Goal: Task Accomplishment & Management: Manage account settings

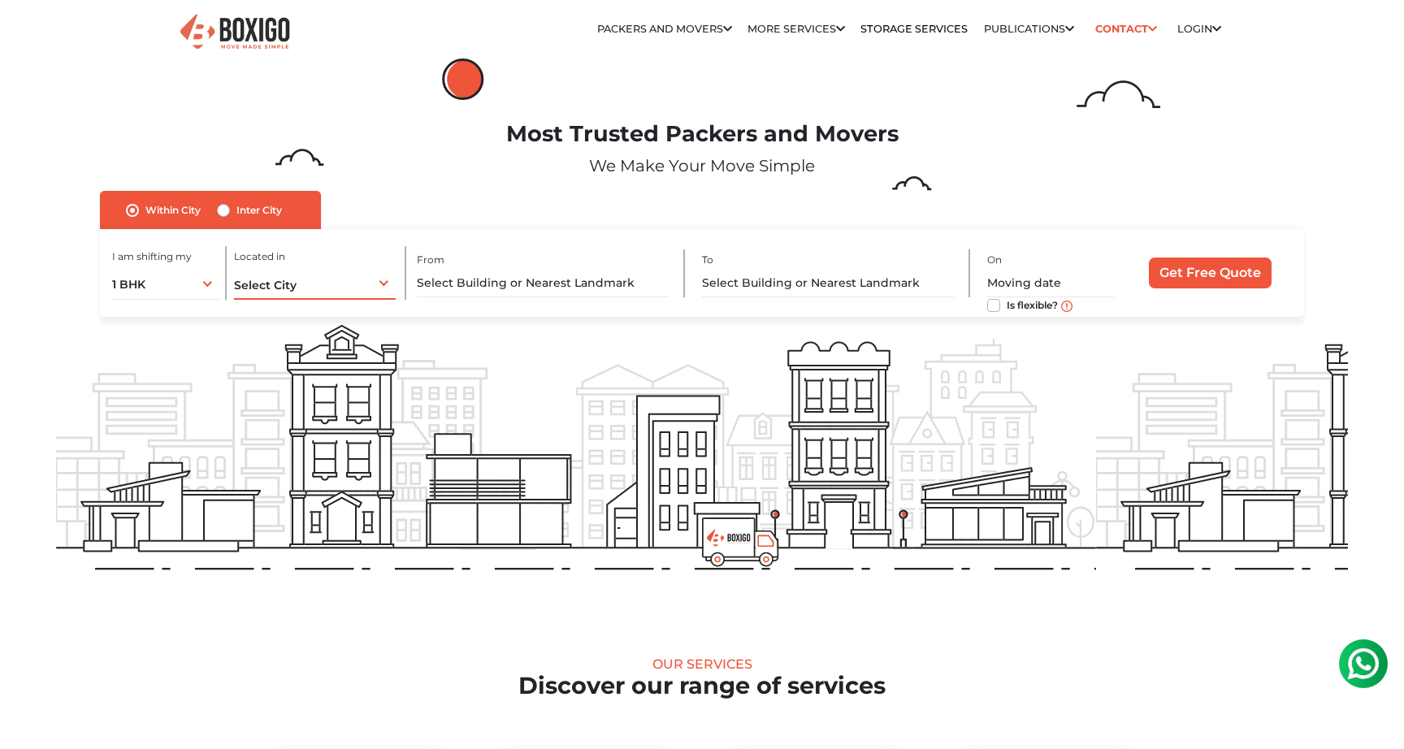
click at [286, 284] on span "Select City" at bounding box center [265, 285] width 63 height 15
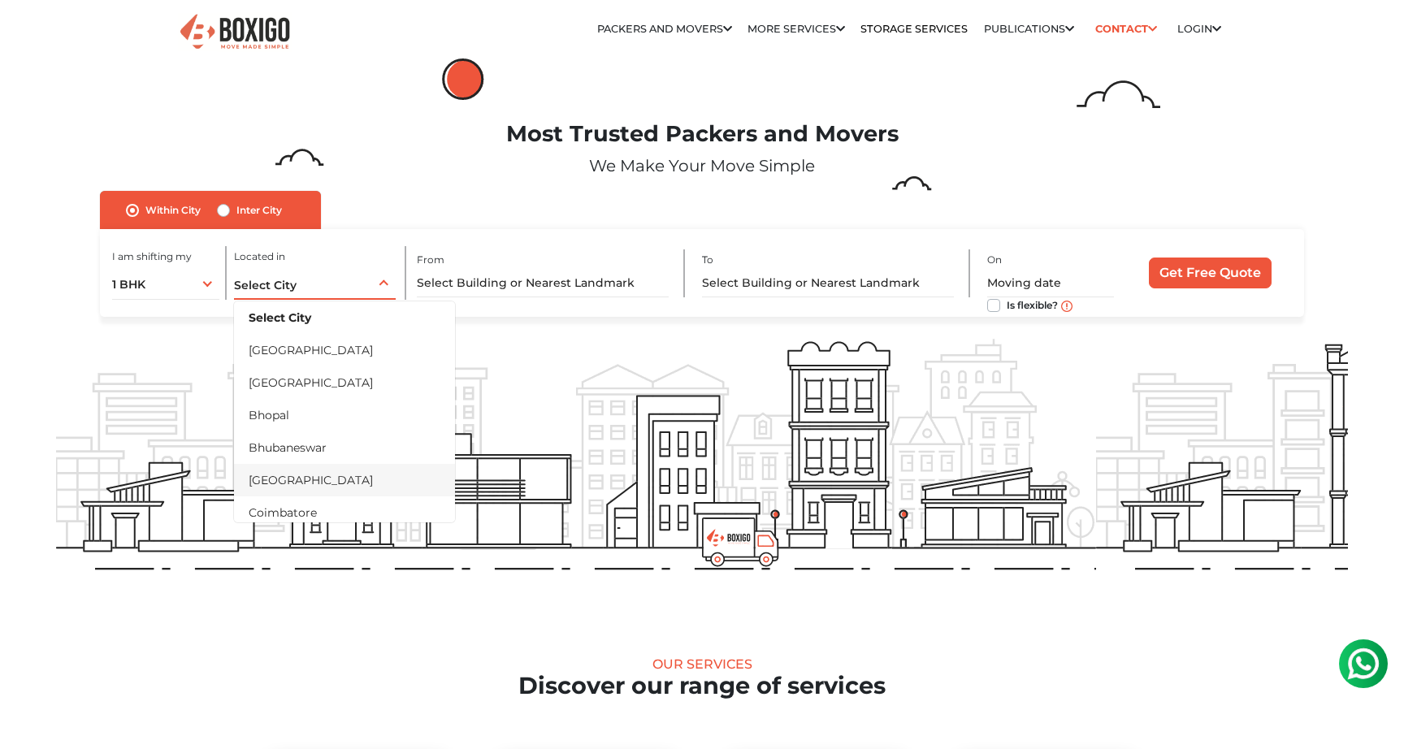
click at [288, 480] on li "Chennai" at bounding box center [344, 480] width 221 height 33
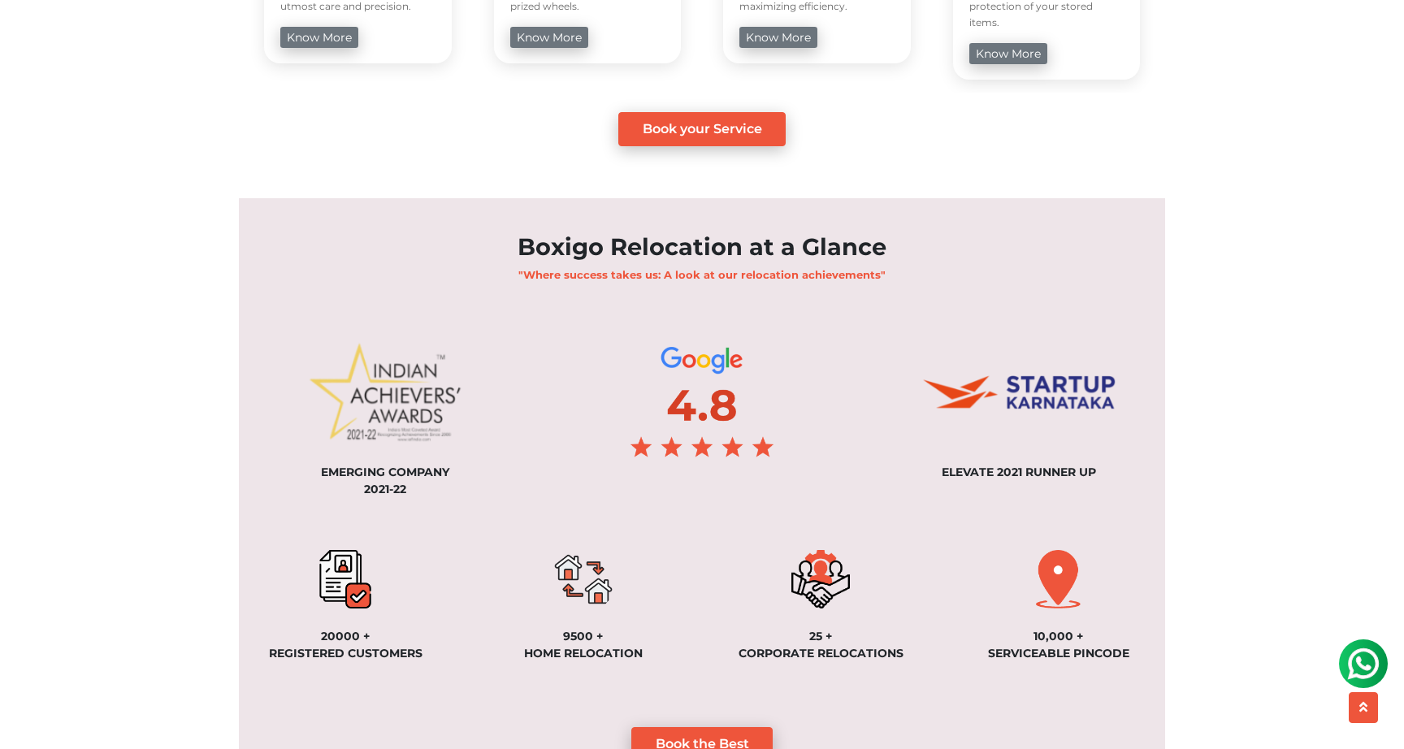
scroll to position [1004, 0]
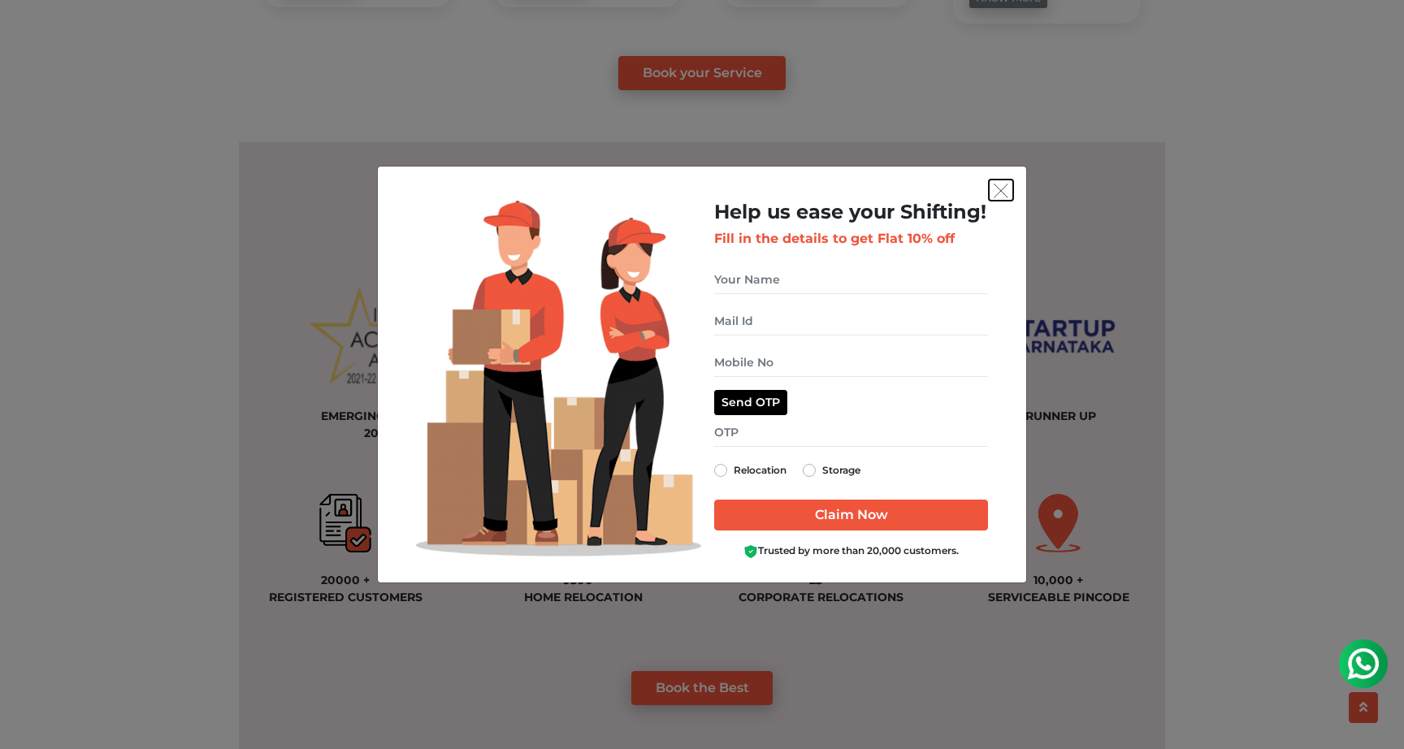
click at [1005, 184] on img "get free quote dialog" at bounding box center [1001, 191] width 15 height 15
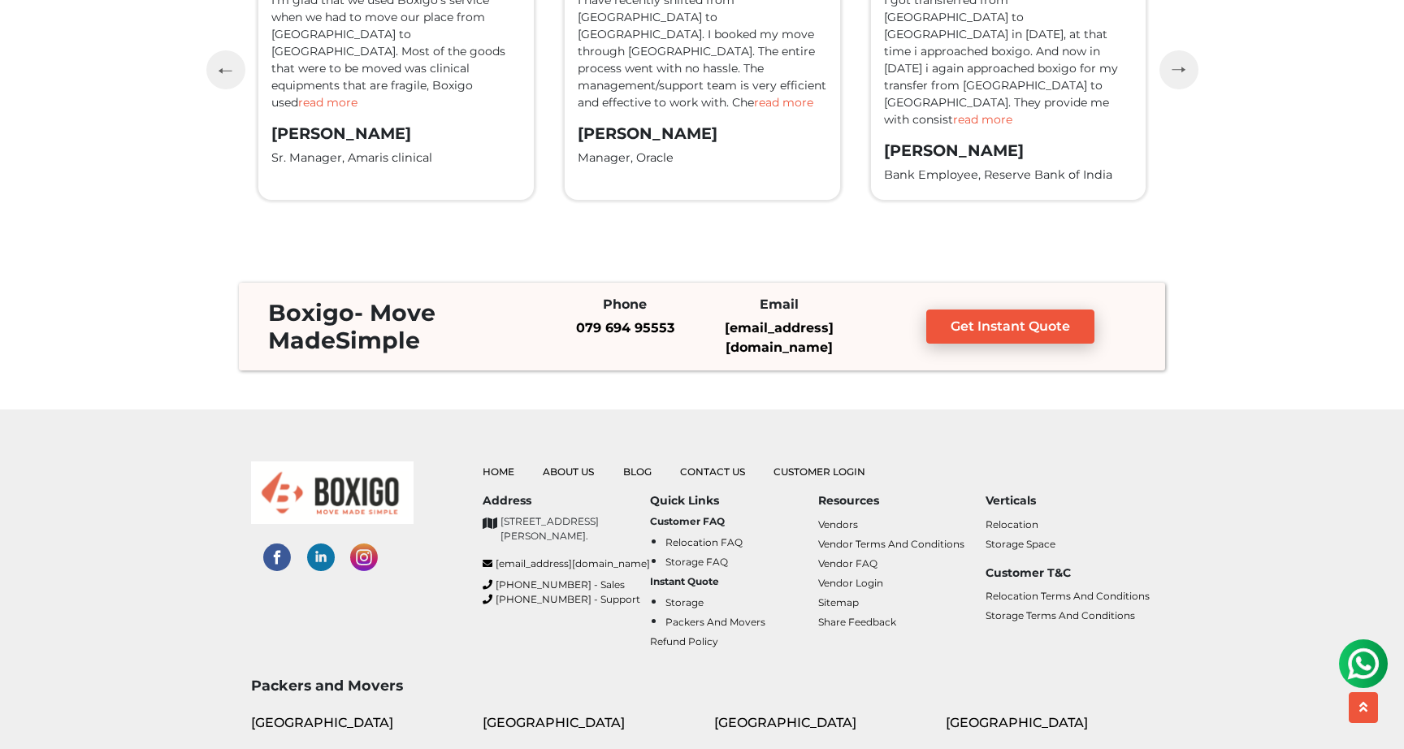
scroll to position [4236, 0]
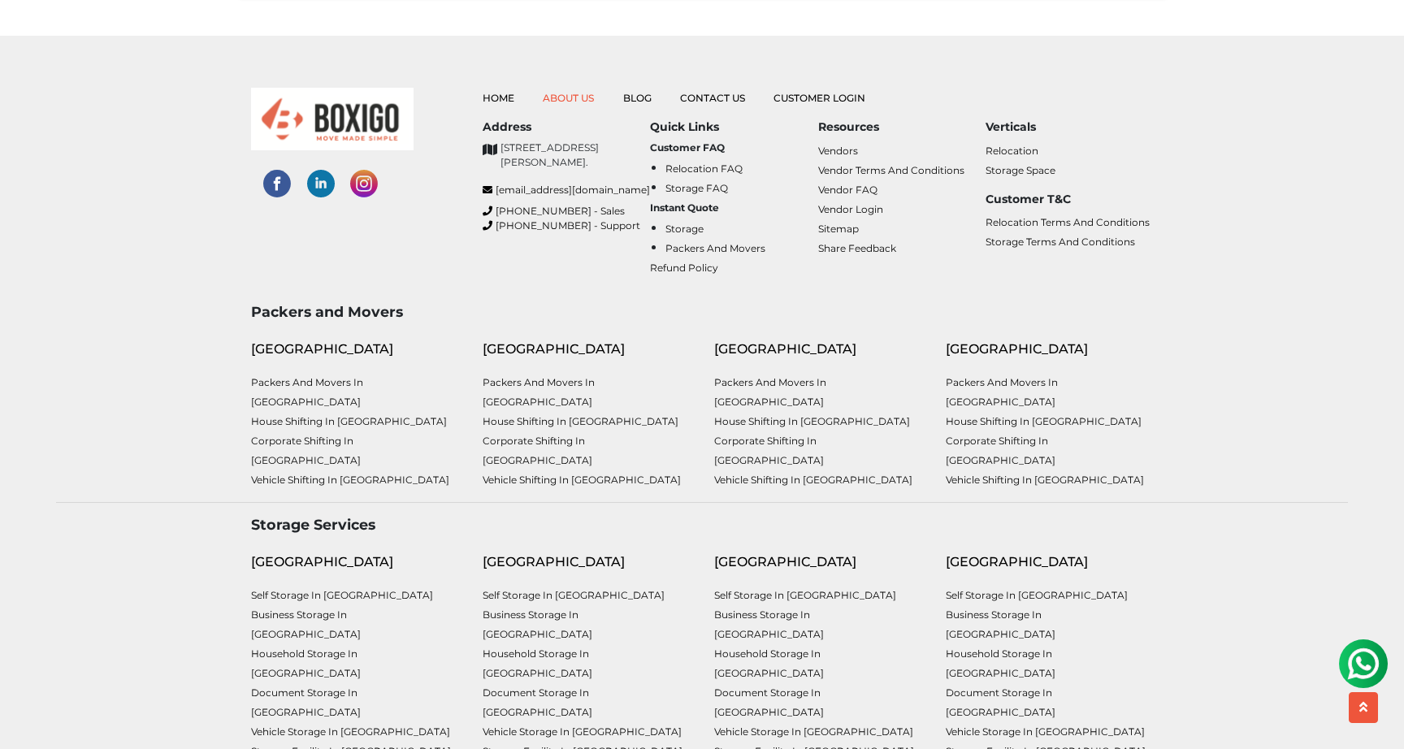
click at [579, 96] on link "About Us" at bounding box center [568, 98] width 51 height 12
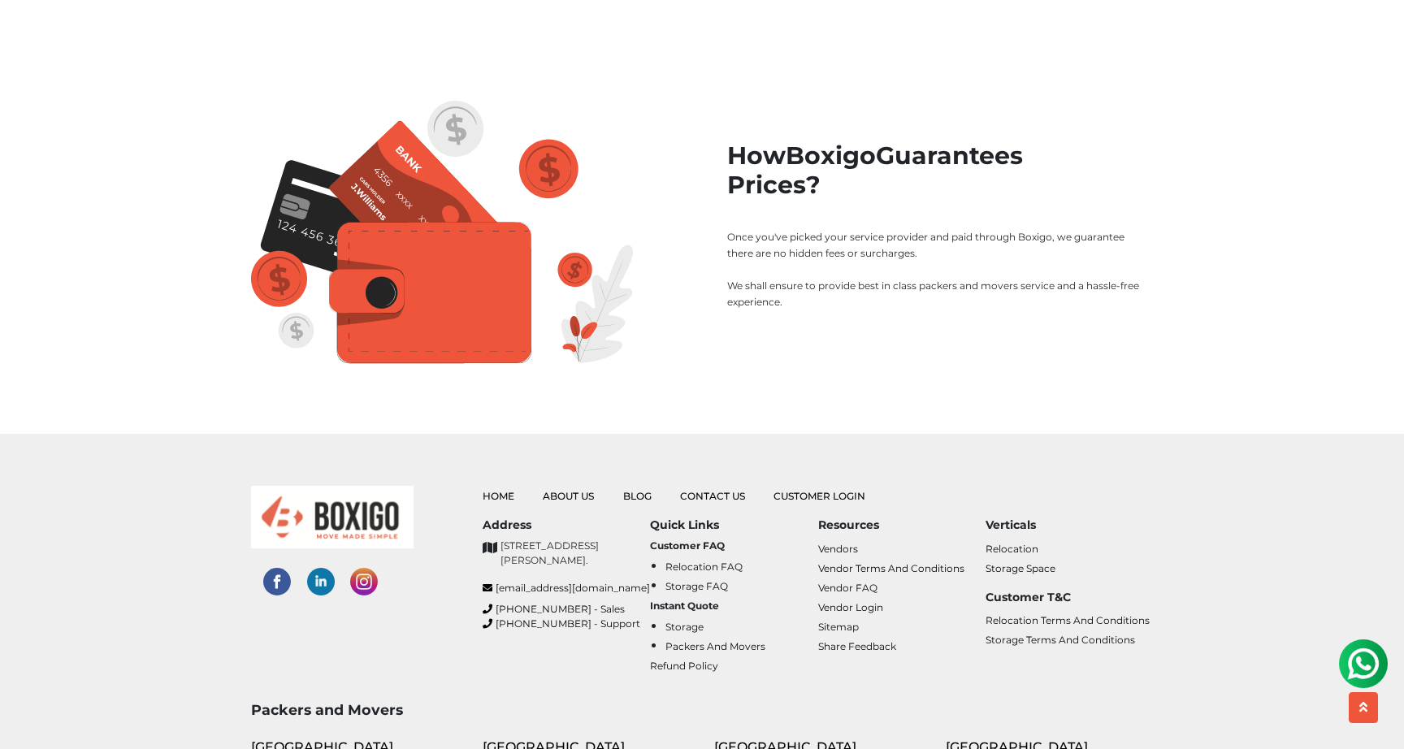
scroll to position [2106, 0]
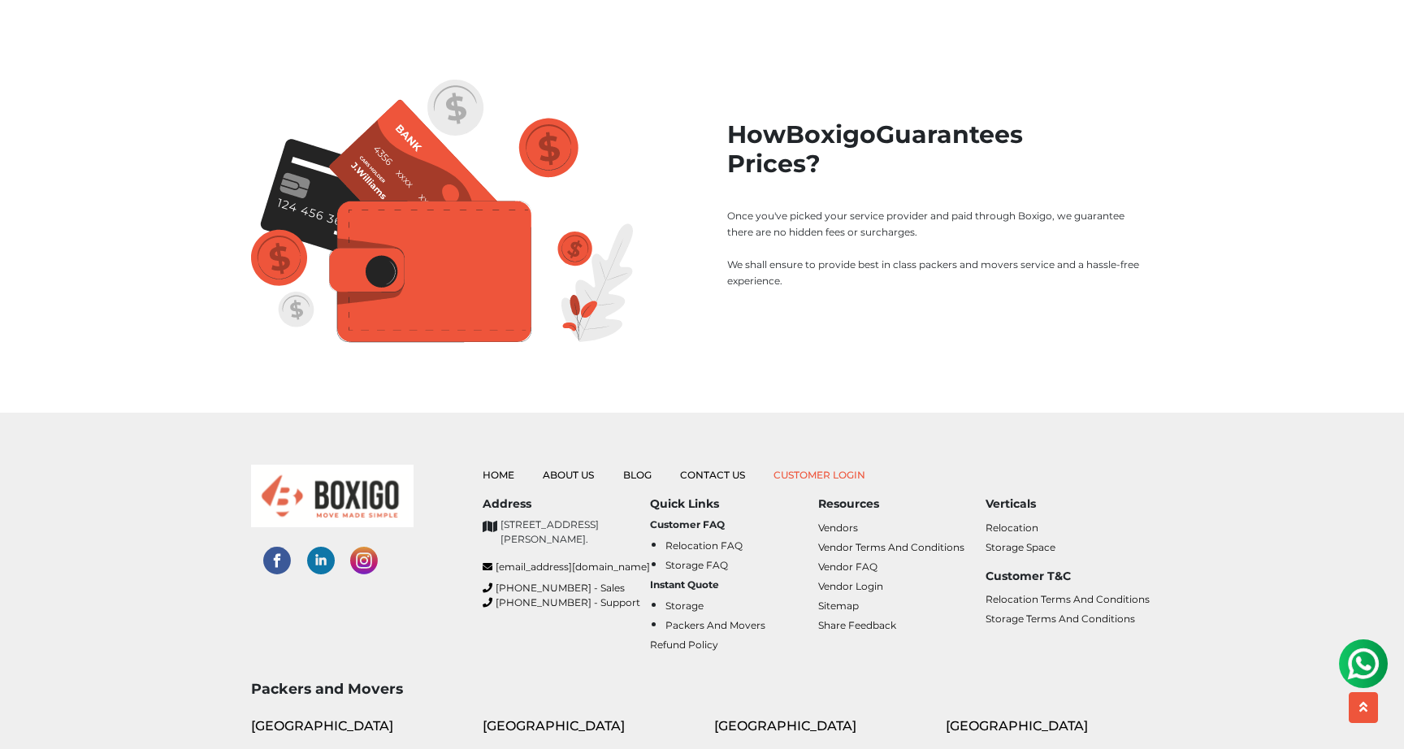
click at [796, 469] on link "Customer Login" at bounding box center [820, 475] width 92 height 12
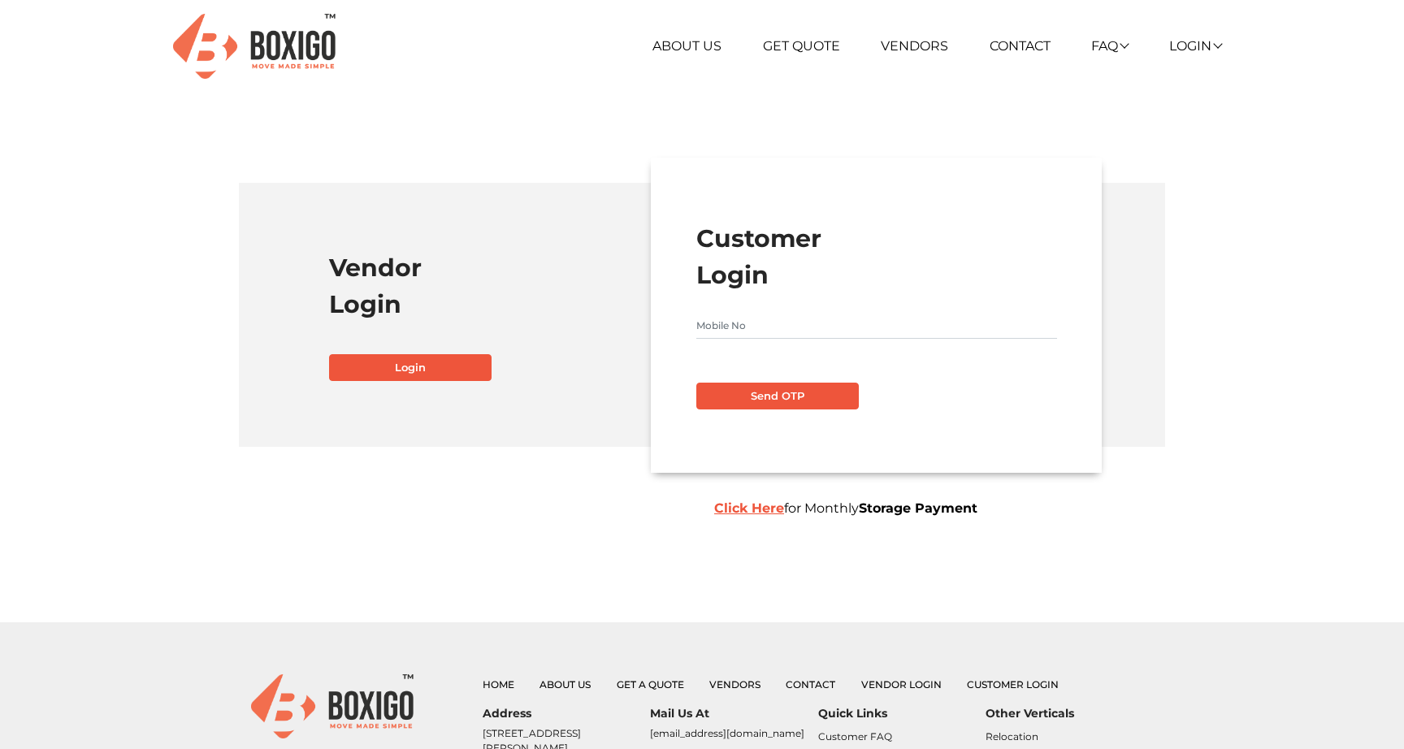
click at [817, 319] on input "text" at bounding box center [876, 326] width 361 height 26
type input "9986210942"
click at [800, 385] on button "Send OTP" at bounding box center [777, 397] width 163 height 28
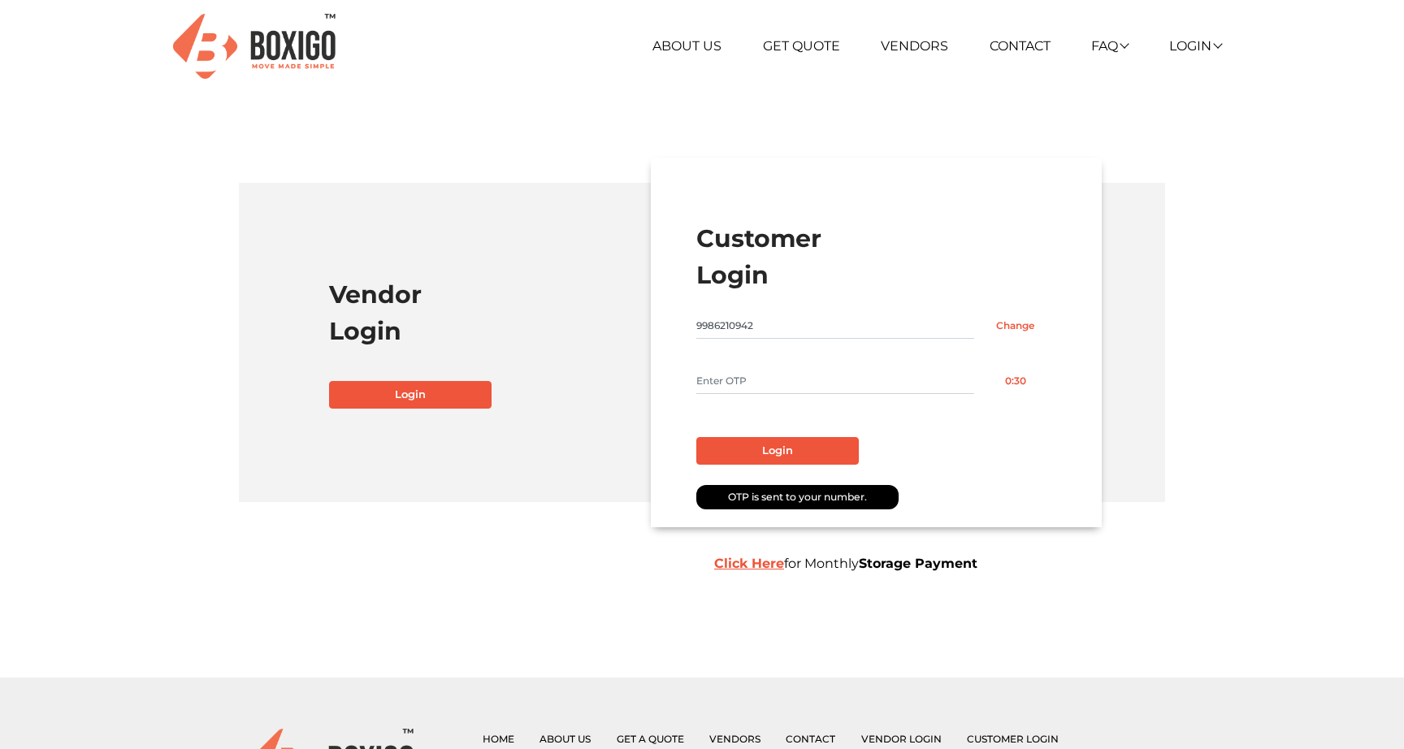
click at [800, 385] on input "text" at bounding box center [835, 381] width 278 height 26
type input "7468"
click at [774, 446] on button "Login" at bounding box center [777, 451] width 163 height 28
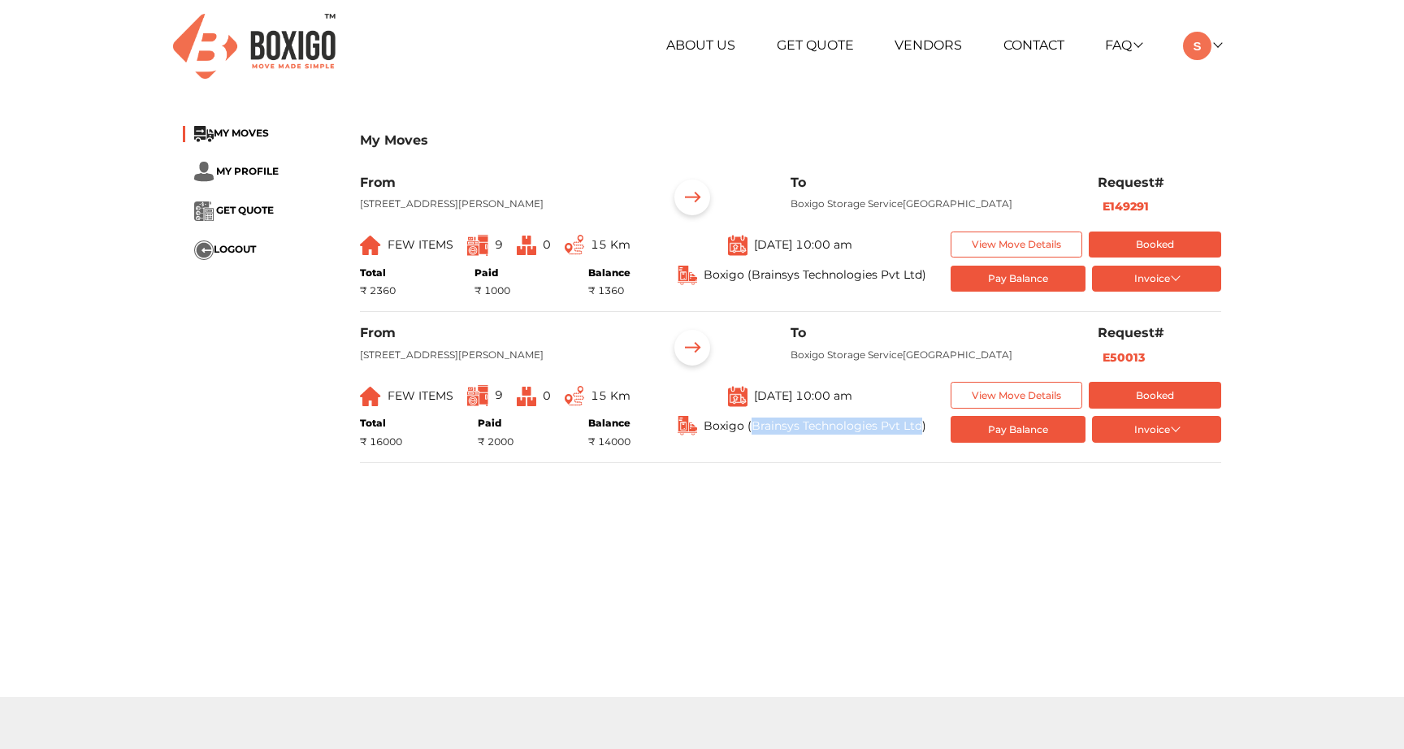
drag, startPoint x: 756, startPoint y: 453, endPoint x: 919, endPoint y: 449, distance: 163.4
click at [919, 435] on span "Boxigo (Brainsys Technologies Pvt Ltd)" at bounding box center [815, 426] width 223 height 17
